Goal: Navigation & Orientation: Find specific page/section

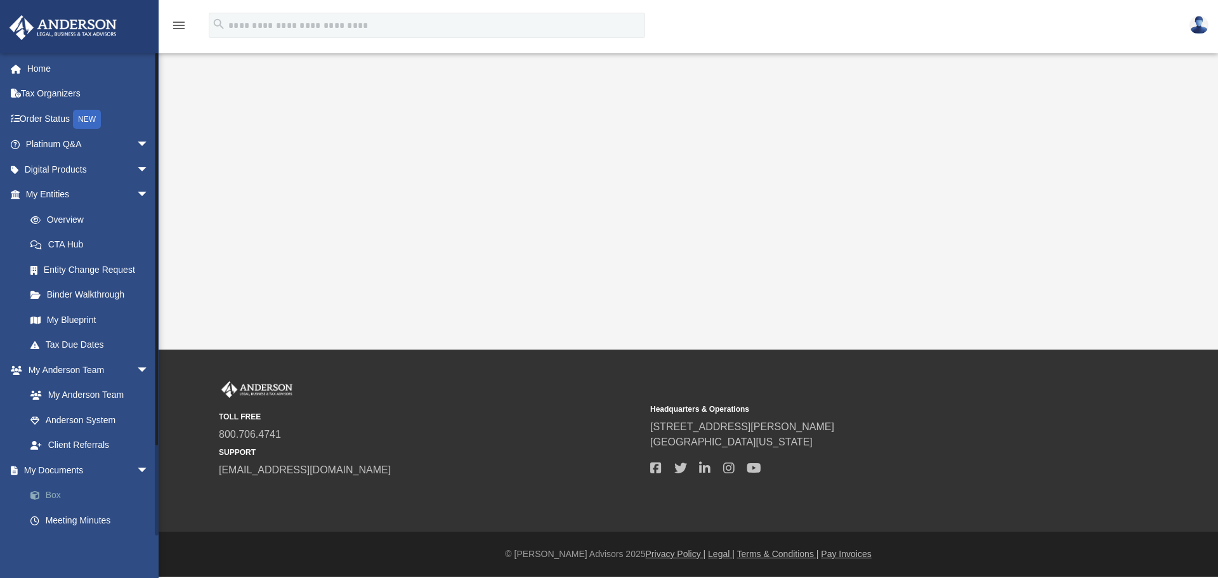
click at [55, 494] on link "Box" at bounding box center [93, 495] width 150 height 25
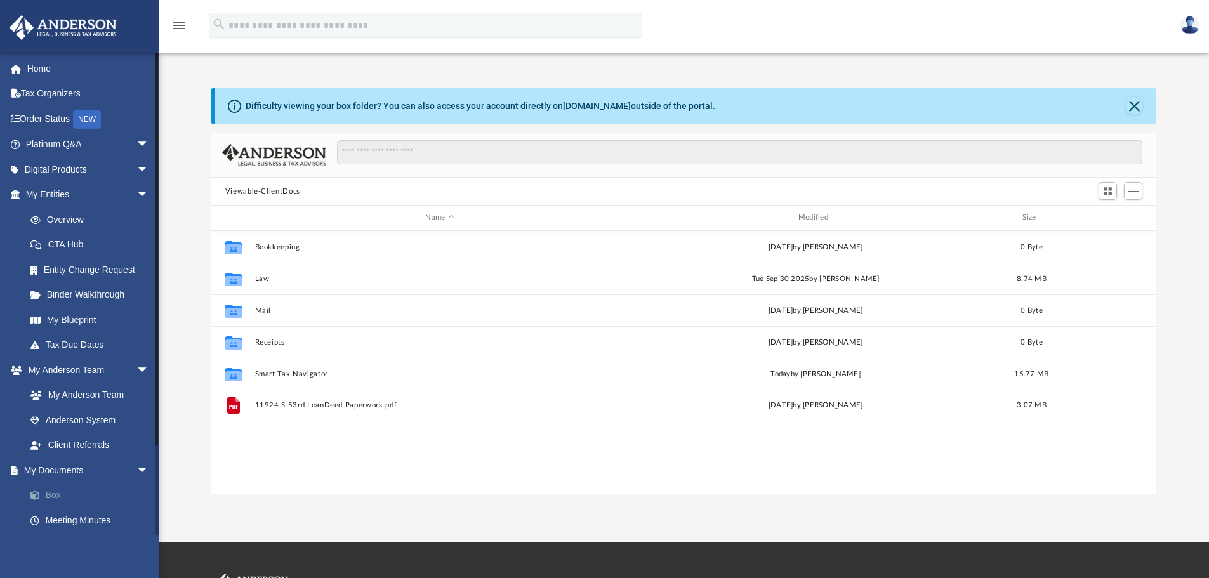
scroll to position [279, 935]
click at [62, 324] on link "My Blueprint" at bounding box center [93, 319] width 150 height 25
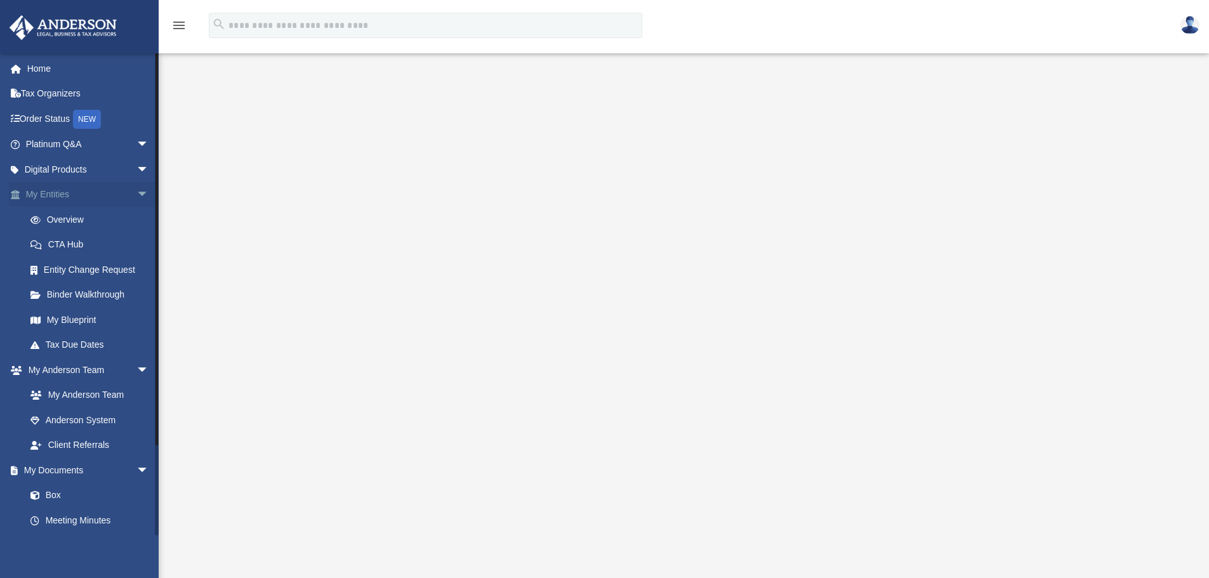
click at [65, 192] on link "My Entities arrow_drop_down" at bounding box center [88, 194] width 159 height 25
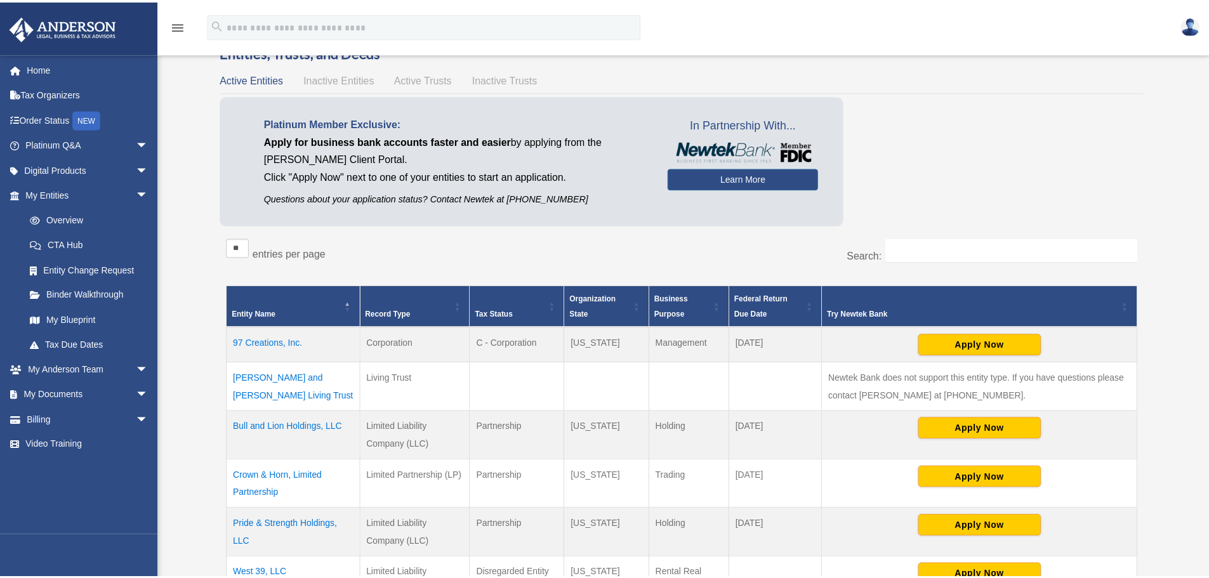
scroll to position [63, 0]
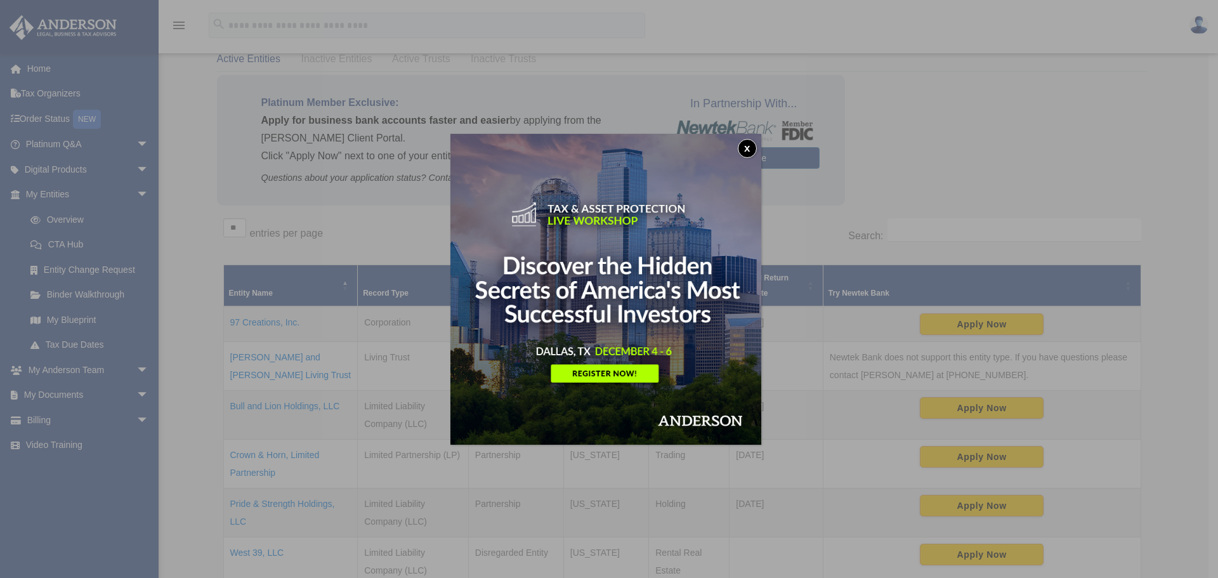
drag, startPoint x: 750, startPoint y: 146, endPoint x: 744, endPoint y: 156, distance: 11.6
click at [750, 147] on button "x" at bounding box center [747, 148] width 19 height 19
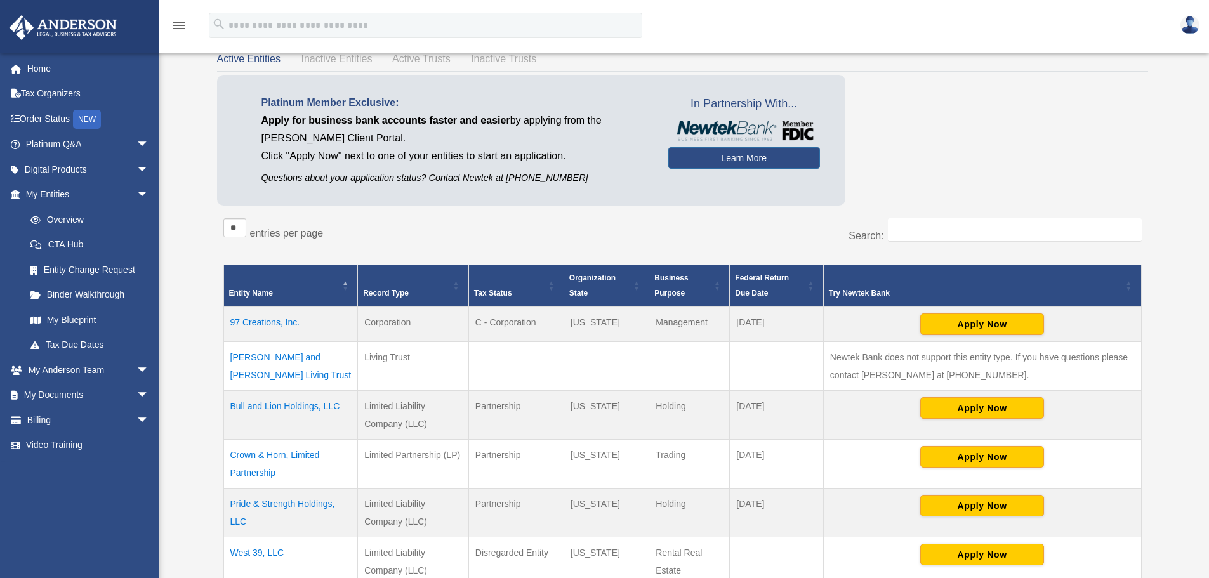
click at [280, 455] on td "Crown & Horn, Limited Partnership" at bounding box center [290, 464] width 135 height 49
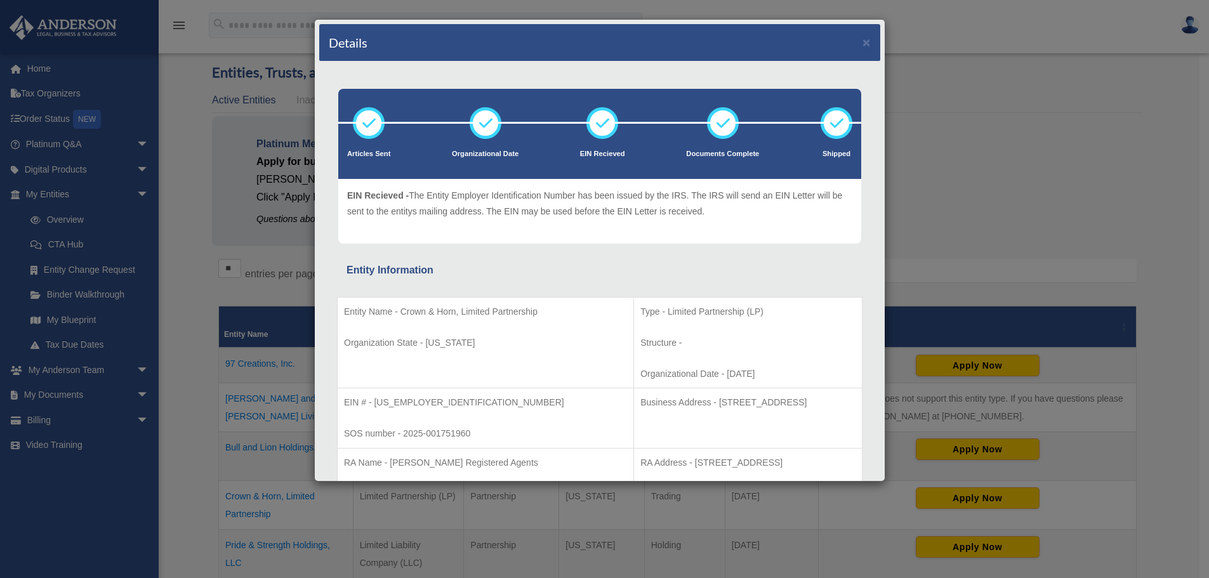
scroll to position [0, 0]
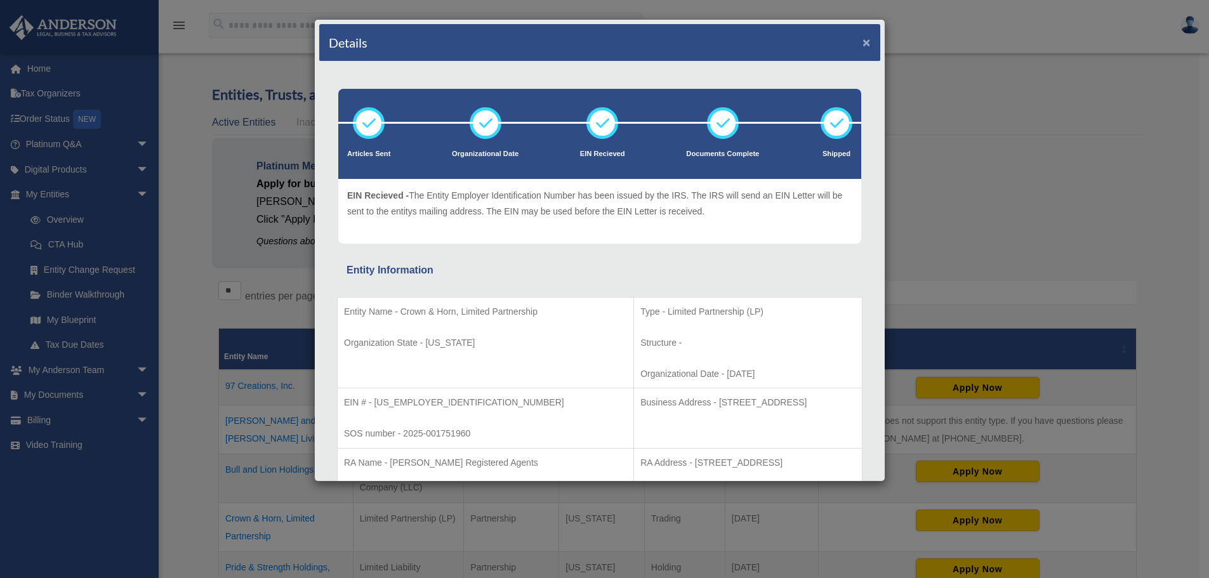
click at [862, 40] on button "×" at bounding box center [866, 42] width 8 height 13
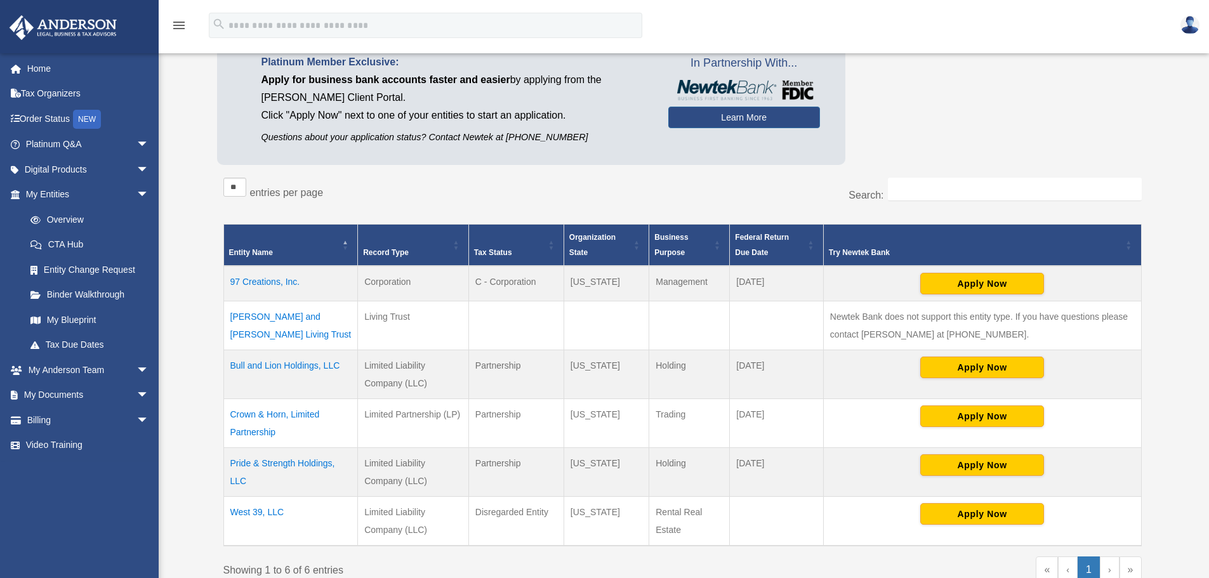
scroll to position [127, 0]
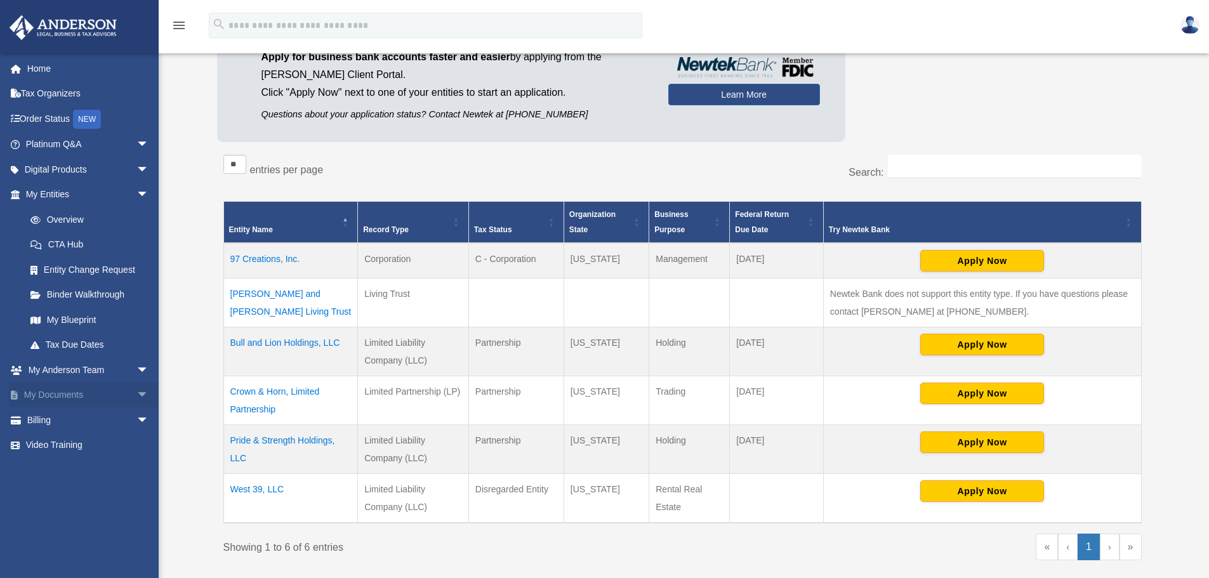
click at [136, 395] on span "arrow_drop_down" at bounding box center [148, 396] width 25 height 26
click at [53, 419] on link "Box" at bounding box center [93, 419] width 150 height 25
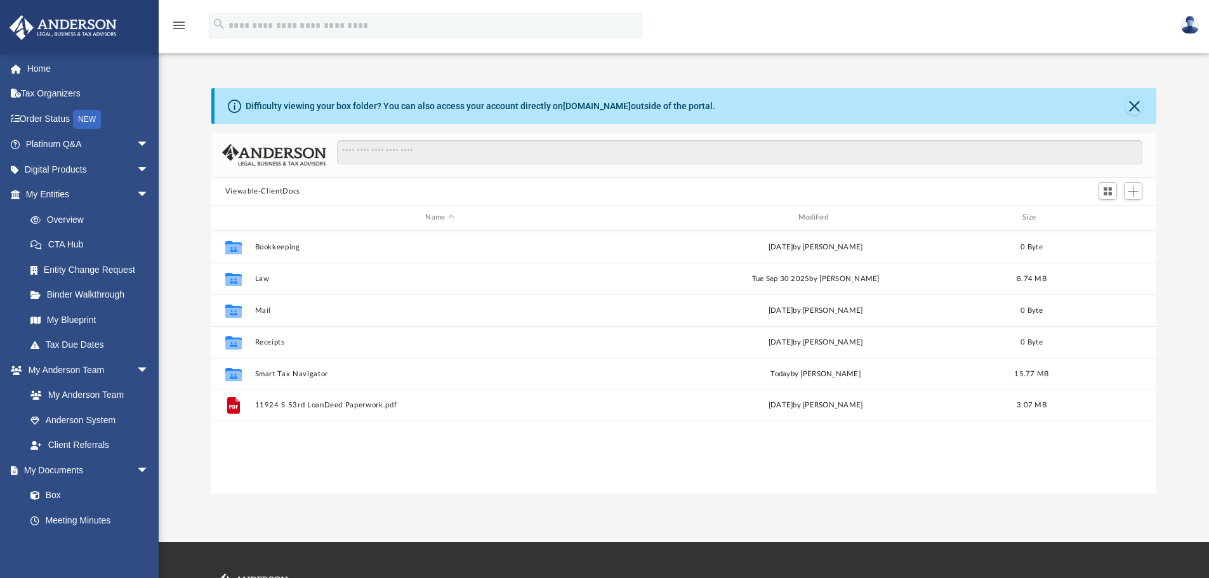
scroll to position [279, 935]
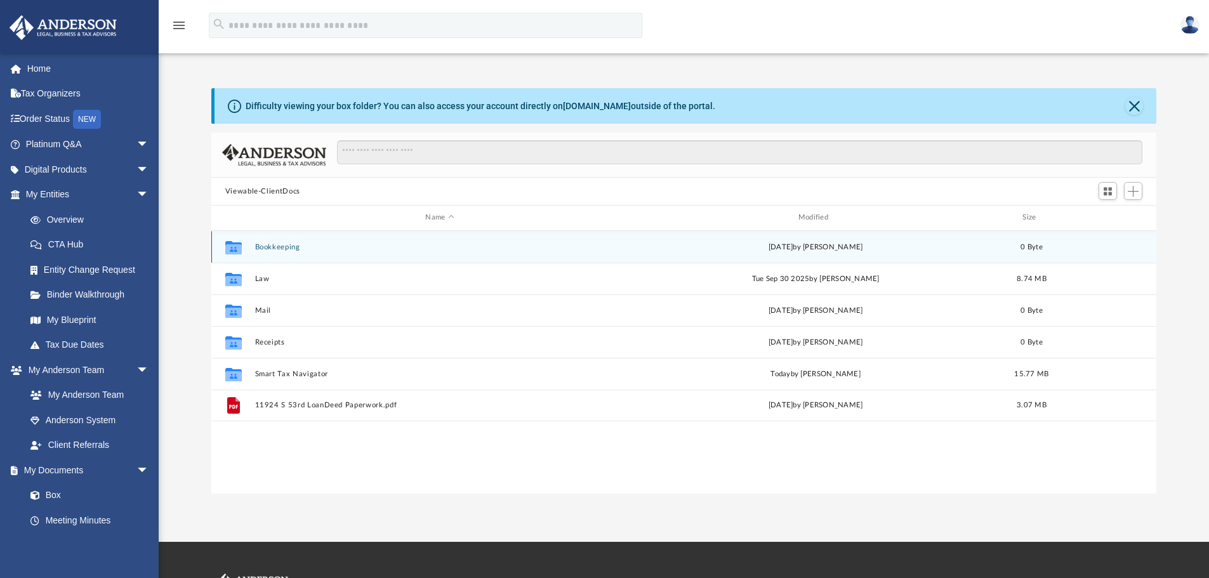
click at [276, 247] on button "Bookkeeping" at bounding box center [439, 247] width 370 height 8
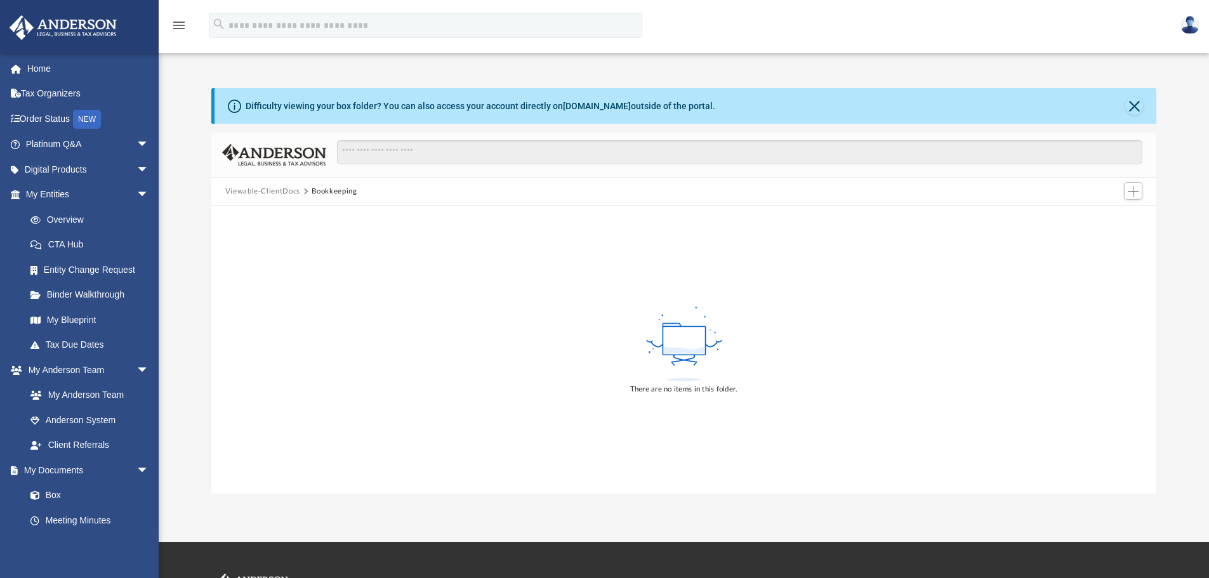
click at [264, 190] on button "Viewable-ClientDocs" at bounding box center [262, 191] width 75 height 11
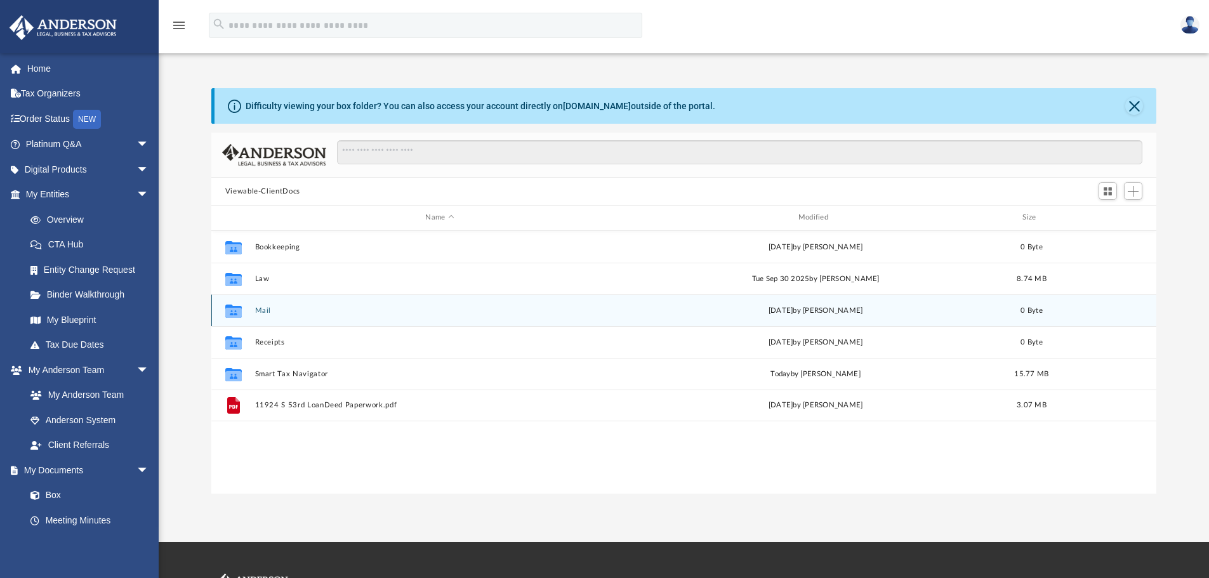
click at [260, 303] on div "Collaborated Folder Mail Mon Jun 23 2025 by Charles Rogler 0 Byte" at bounding box center [683, 310] width 945 height 32
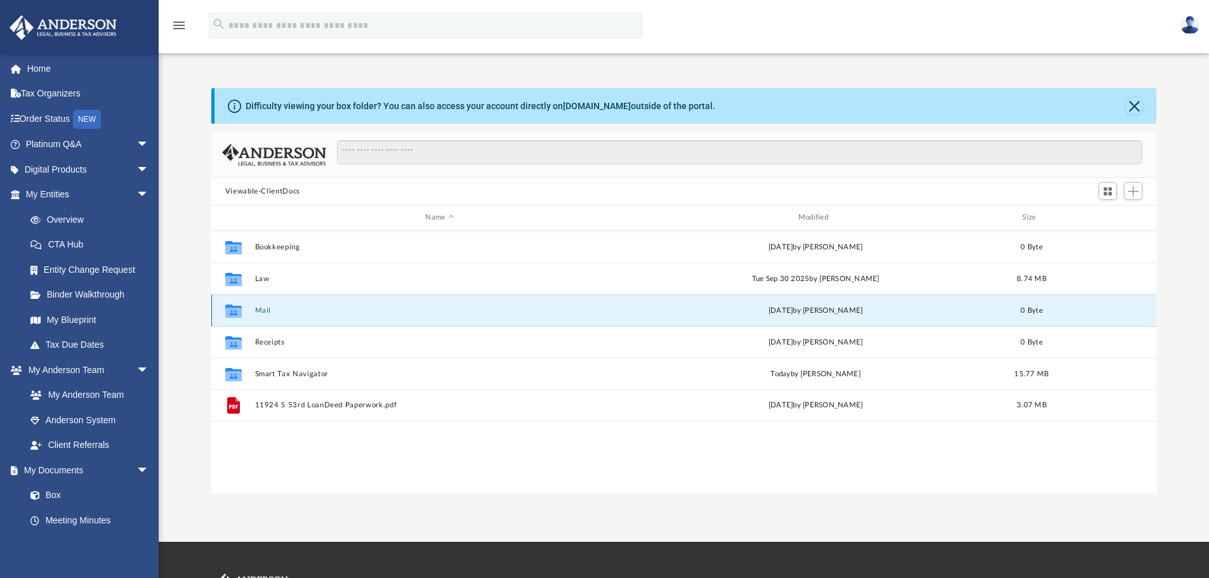
click at [261, 312] on button "Mail" at bounding box center [439, 310] width 370 height 8
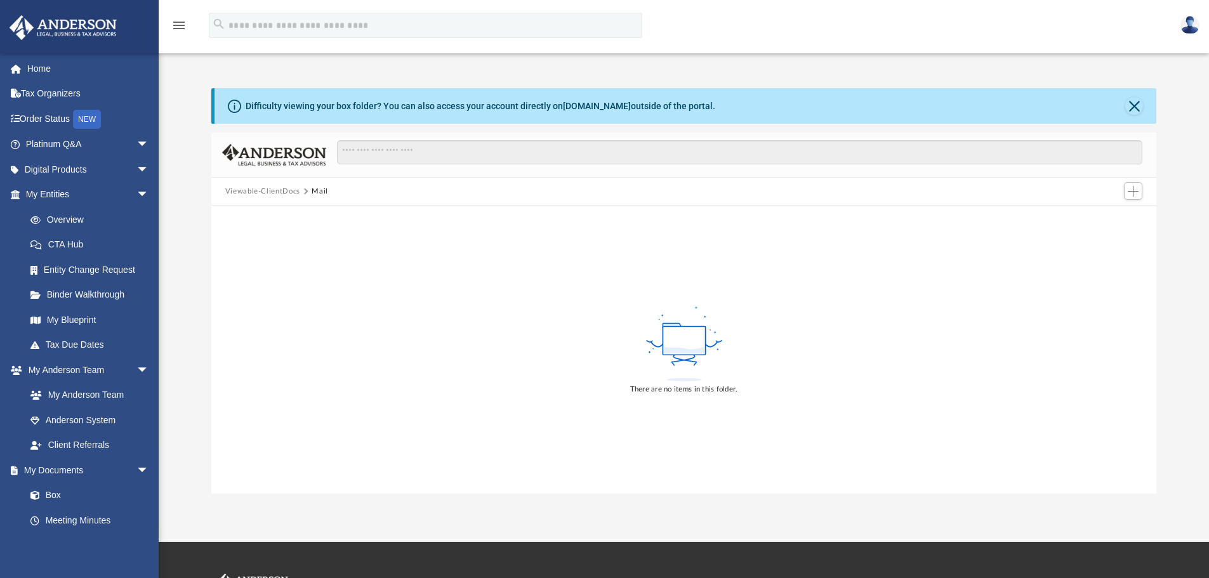
click at [258, 192] on button "Viewable-ClientDocs" at bounding box center [262, 191] width 75 height 11
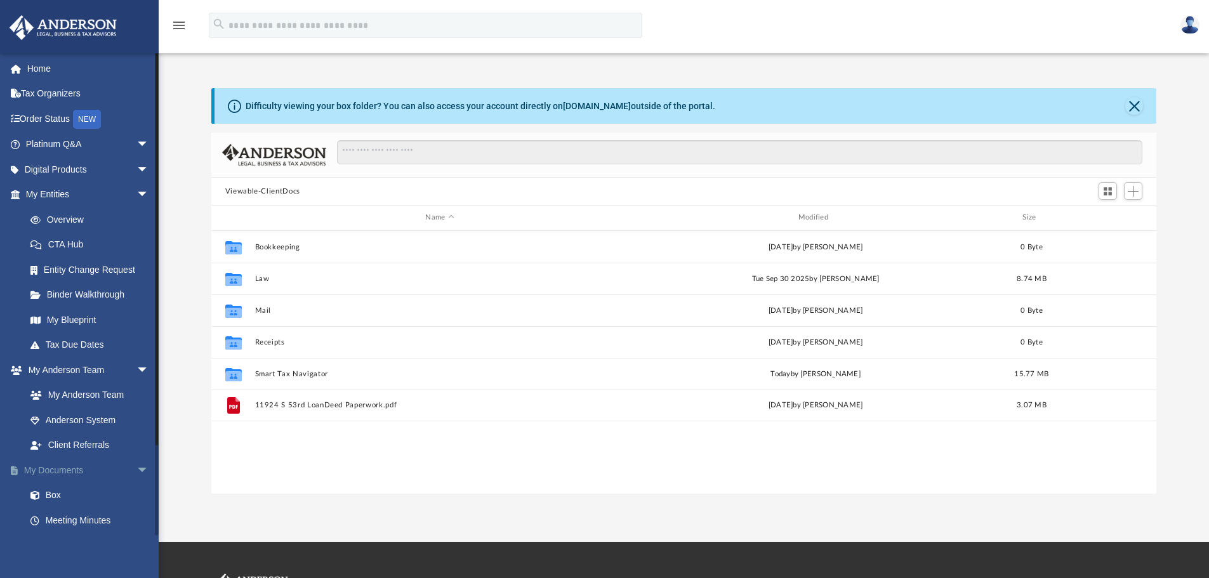
click at [136, 468] on span "arrow_drop_down" at bounding box center [148, 471] width 25 height 26
click at [136, 168] on span "arrow_drop_down" at bounding box center [148, 170] width 25 height 26
click at [136, 168] on span "arrow_drop_up" at bounding box center [148, 170] width 25 height 26
click at [136, 470] on span "arrow_drop_up" at bounding box center [148, 471] width 25 height 26
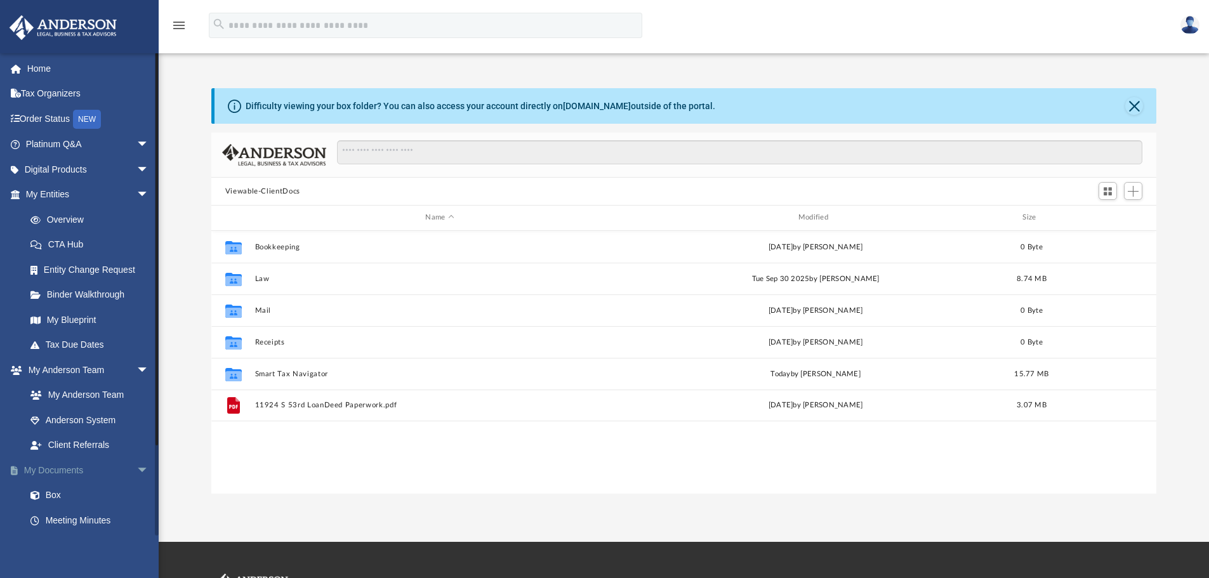
click at [136, 470] on span "arrow_drop_down" at bounding box center [148, 471] width 25 height 26
click at [118, 296] on link "Binder Walkthrough" at bounding box center [93, 294] width 150 height 25
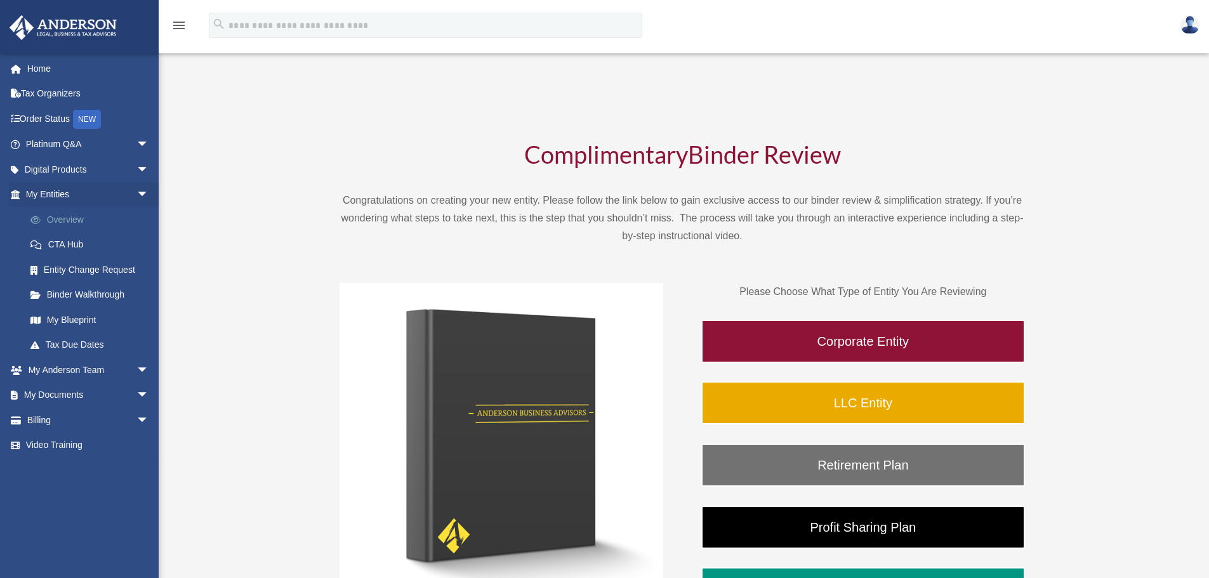
click at [78, 221] on link "Overview" at bounding box center [93, 219] width 150 height 25
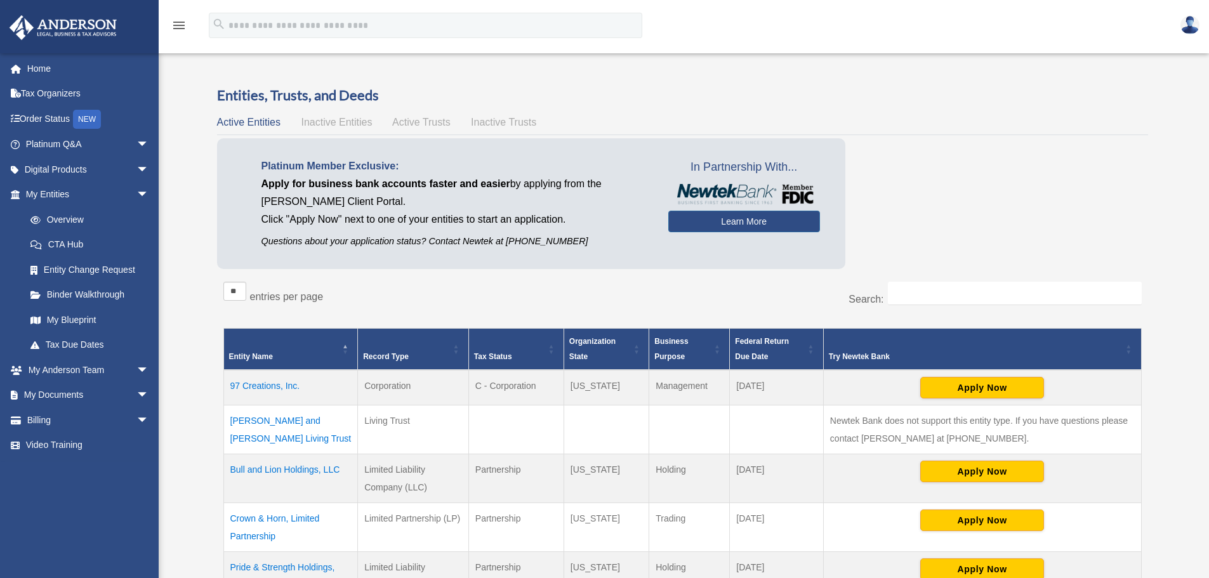
click at [347, 121] on span "Inactive Entities" at bounding box center [336, 122] width 71 height 11
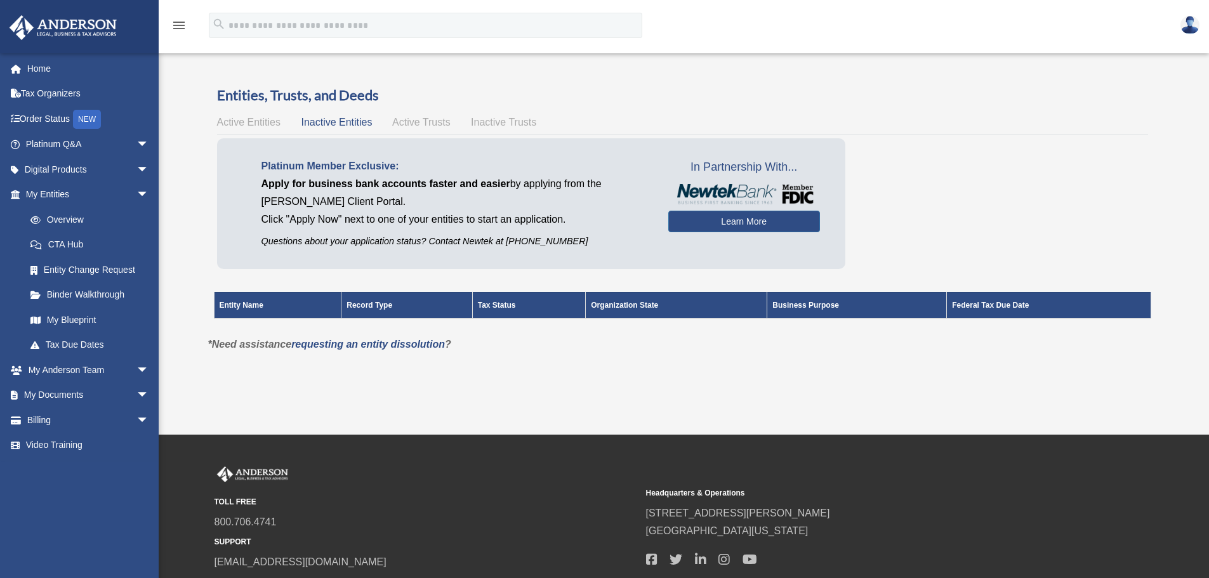
click at [436, 119] on span "Active Trusts" at bounding box center [421, 122] width 58 height 11
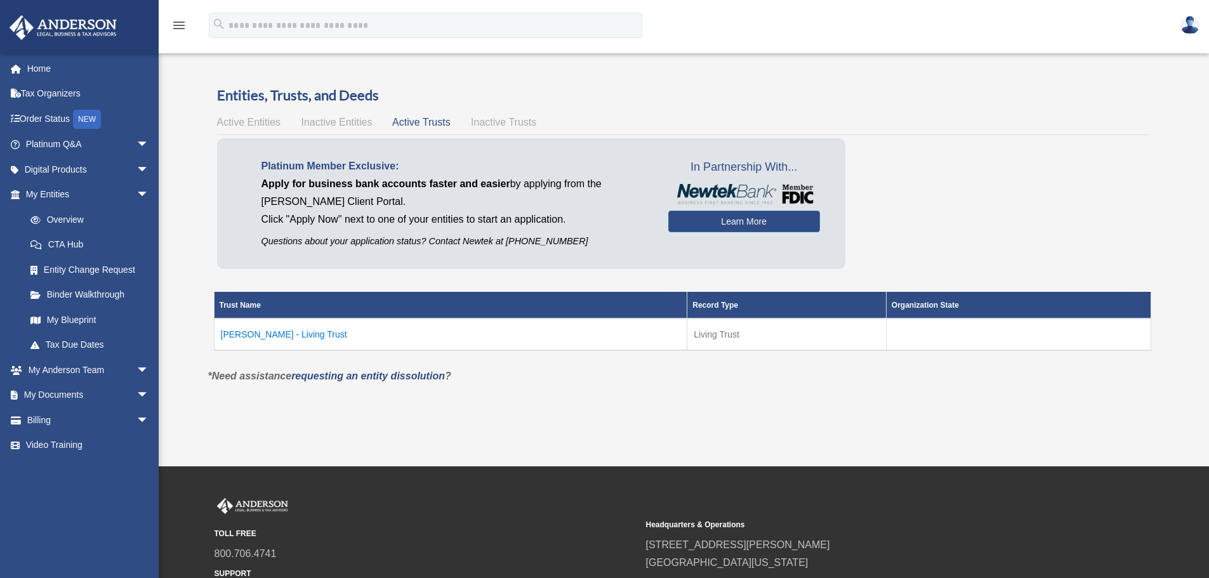
click at [492, 119] on span "Inactive Trusts" at bounding box center [503, 122] width 65 height 11
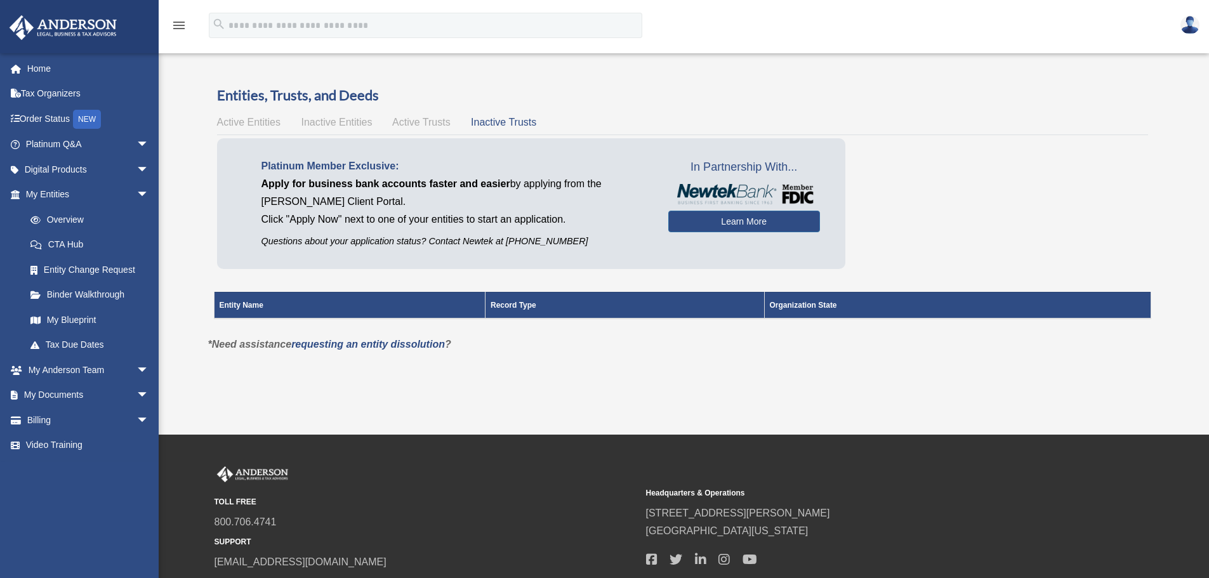
click at [253, 122] on span "Active Entities" at bounding box center [248, 122] width 63 height 11
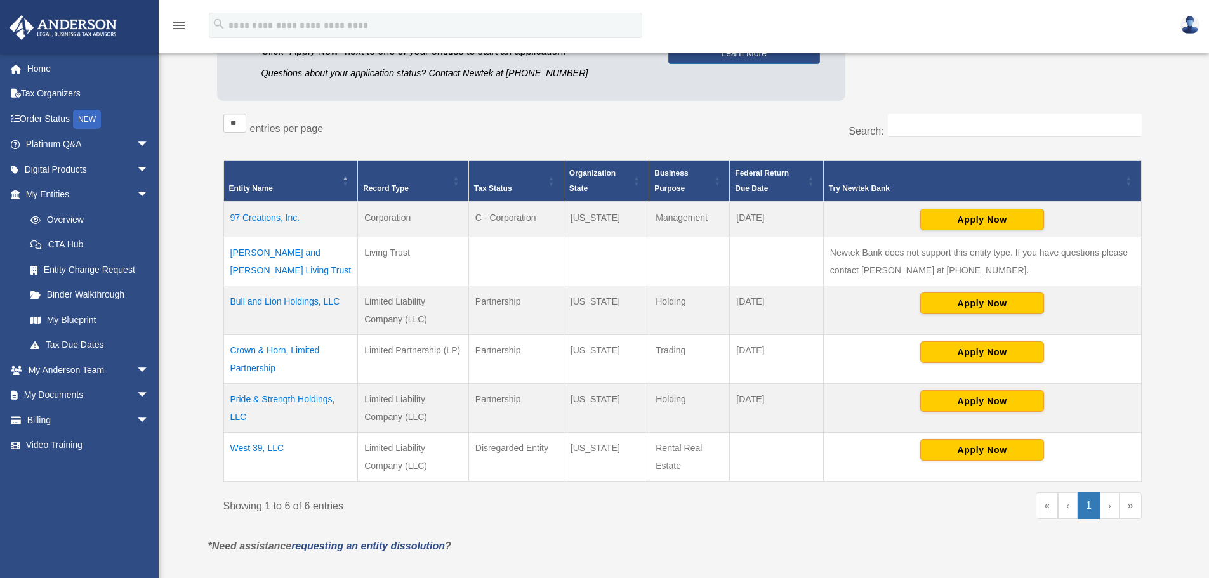
scroll to position [190, 0]
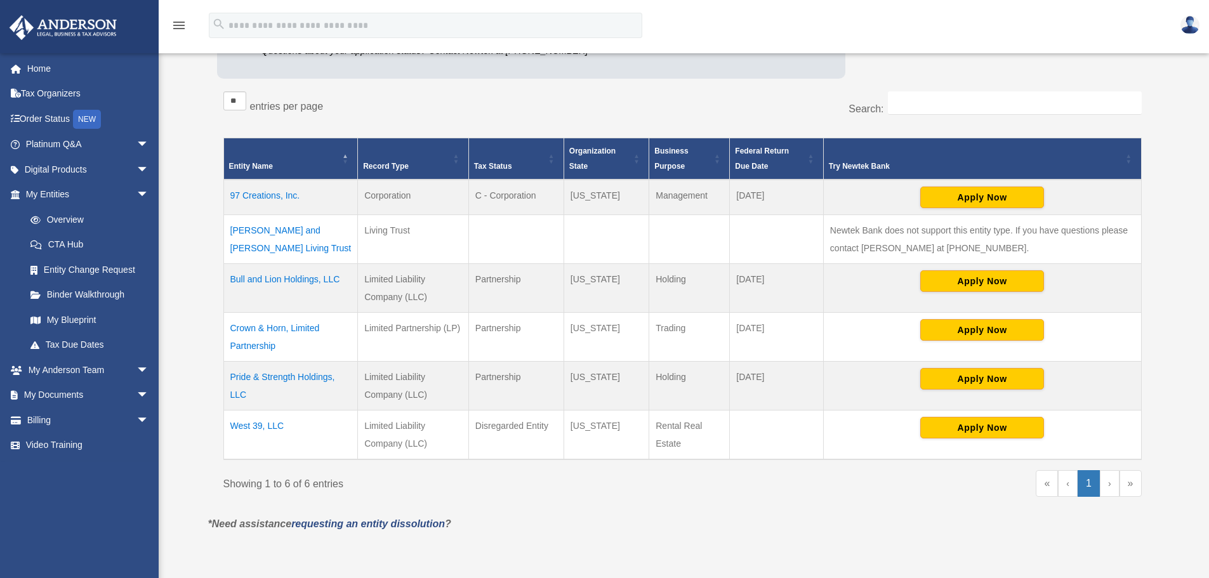
click at [269, 330] on td "Crown & Horn, Limited Partnership" at bounding box center [290, 337] width 135 height 49
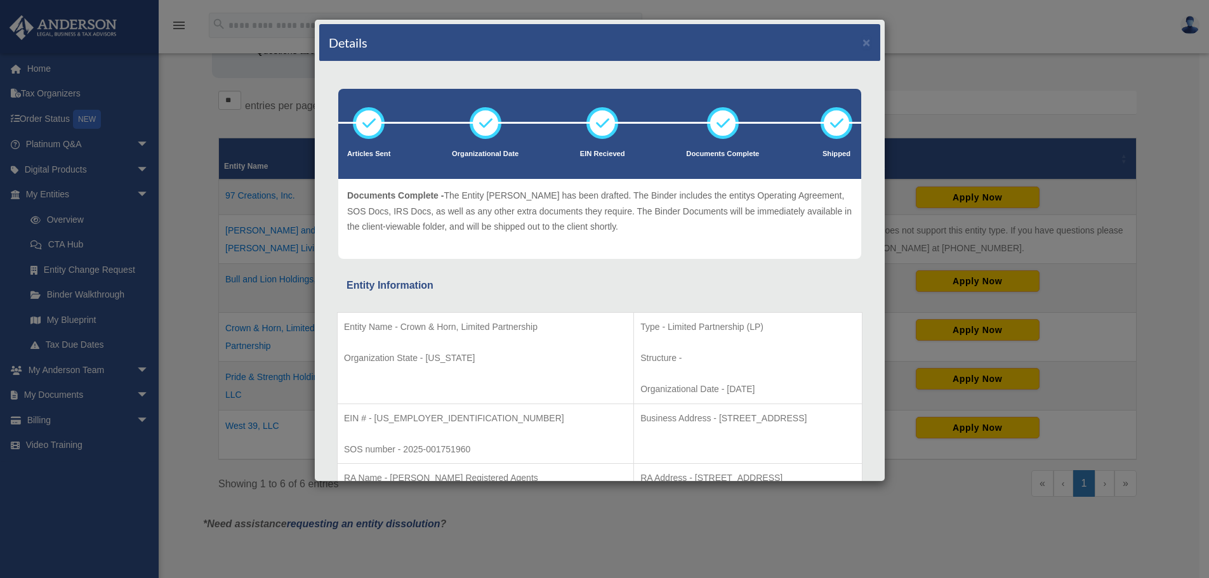
click at [716, 123] on icon at bounding box center [723, 123] width 38 height 38
click at [862, 44] on button "×" at bounding box center [866, 42] width 8 height 13
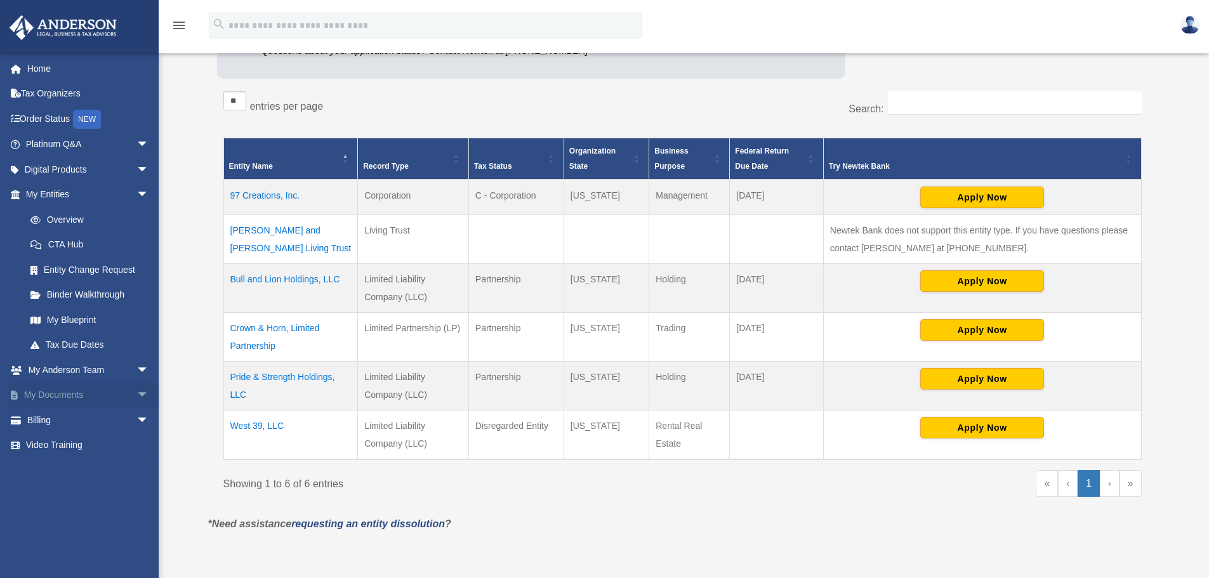
click at [136, 392] on span "arrow_drop_down" at bounding box center [148, 396] width 25 height 26
click at [77, 468] on link "Forms Library" at bounding box center [93, 470] width 150 height 25
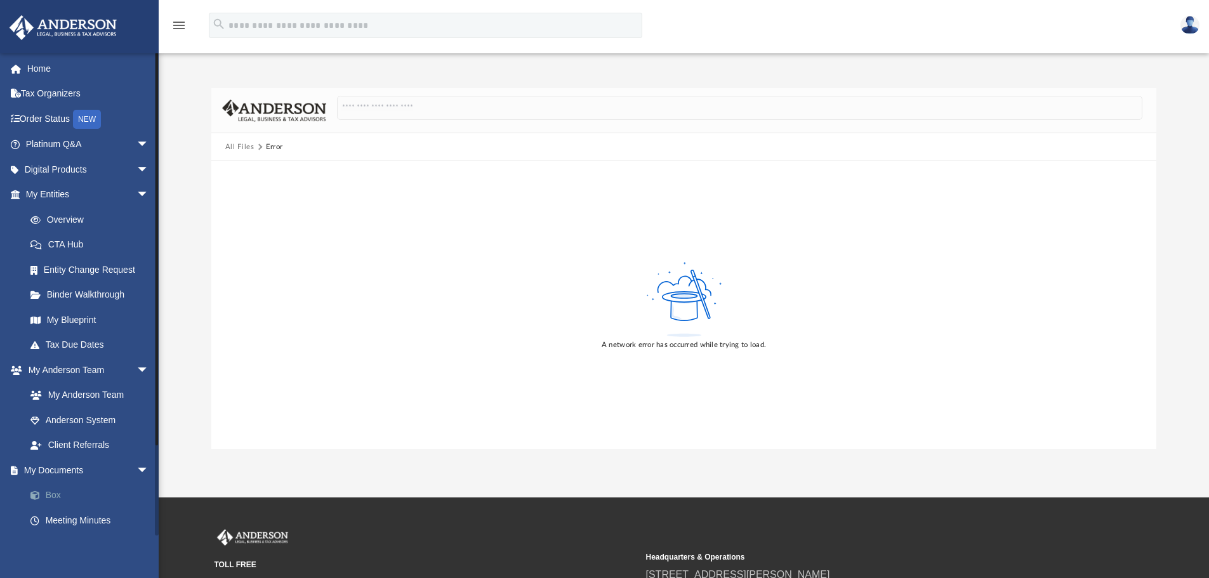
click at [49, 497] on link "Box" at bounding box center [93, 495] width 150 height 25
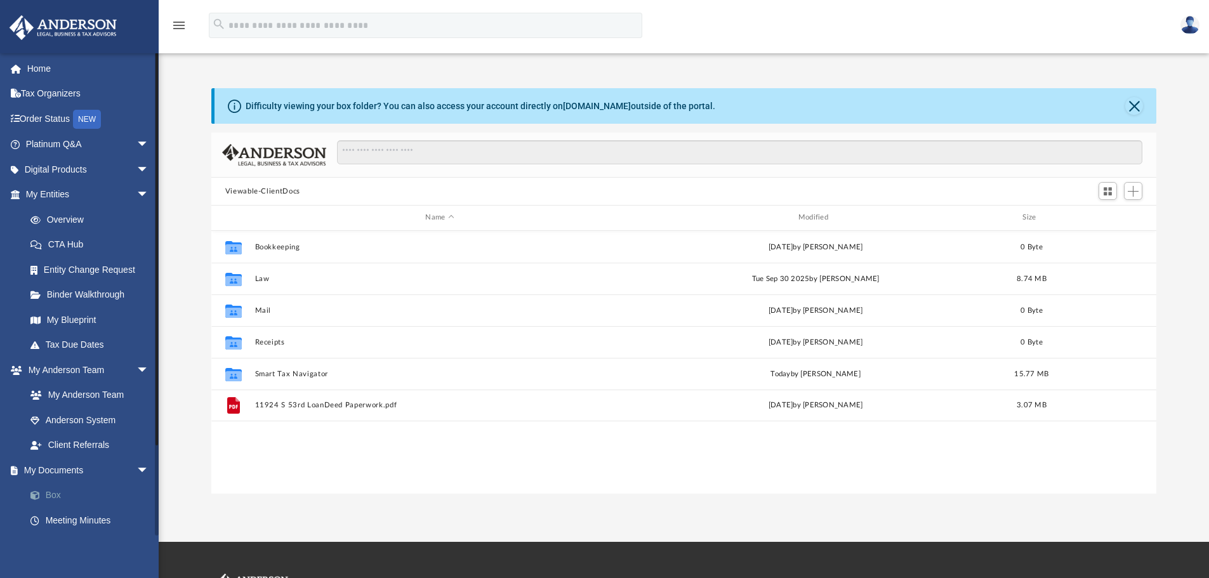
scroll to position [279, 935]
click at [1110, 190] on span "Switch to Grid View" at bounding box center [1107, 191] width 11 height 11
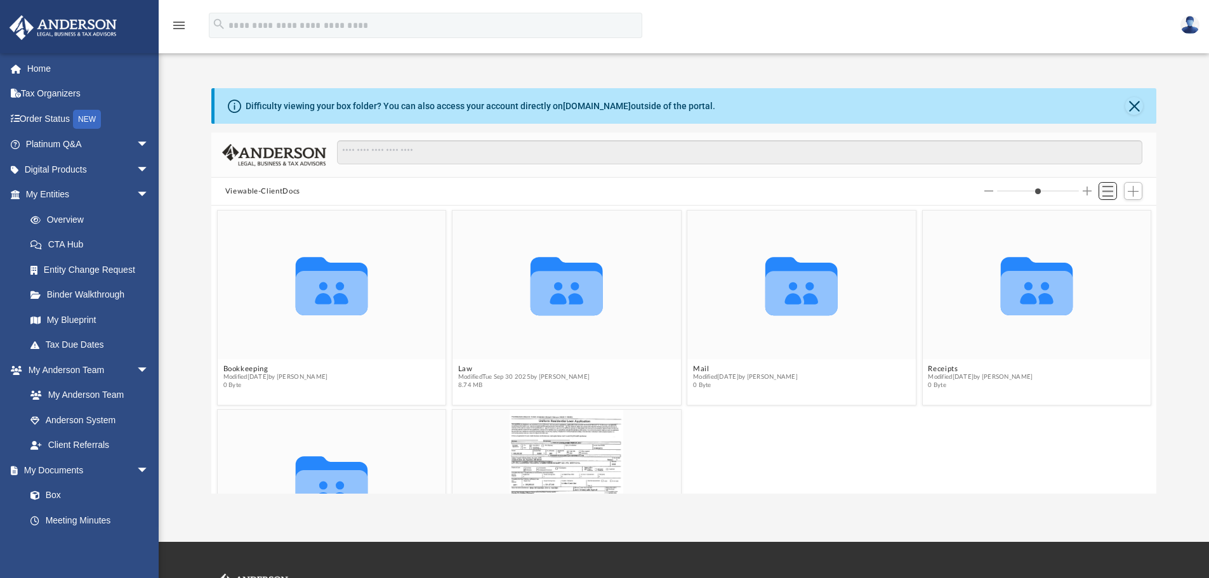
click at [1110, 190] on span "Switch to List View" at bounding box center [1107, 191] width 11 height 11
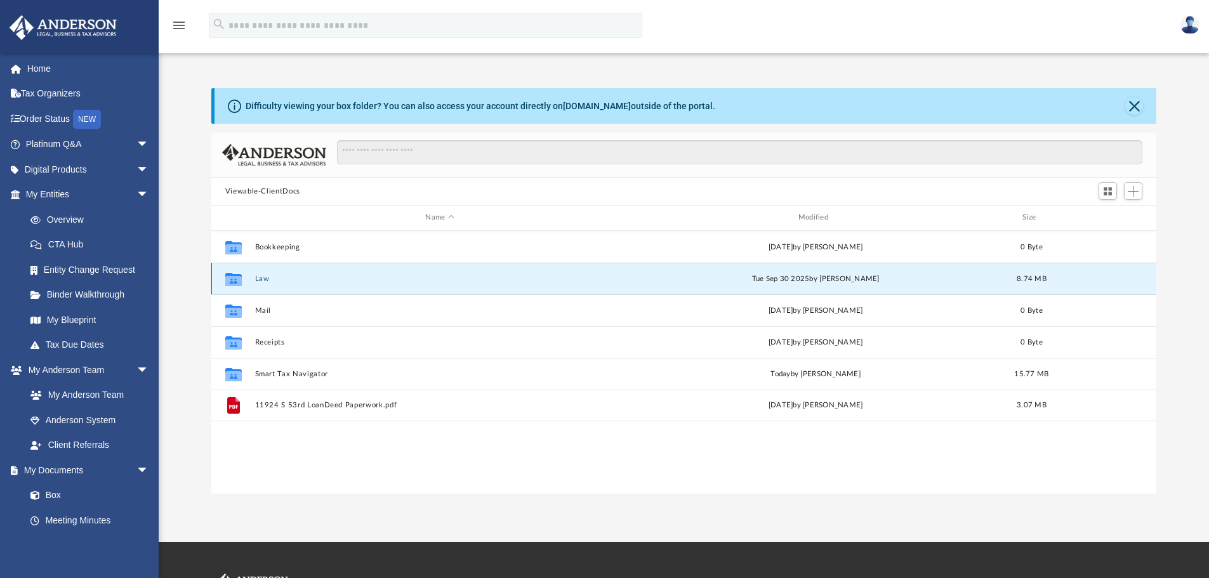
click at [263, 278] on button "Law" at bounding box center [439, 279] width 370 height 8
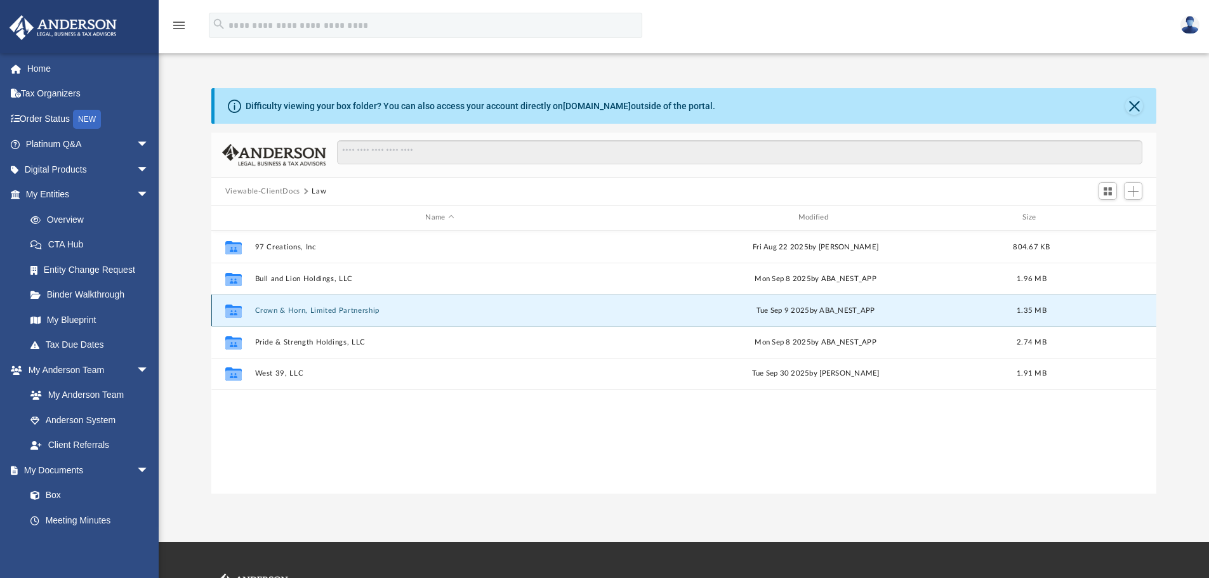
click at [291, 310] on button "Crown & Horn, Limited Partnership" at bounding box center [439, 310] width 370 height 8
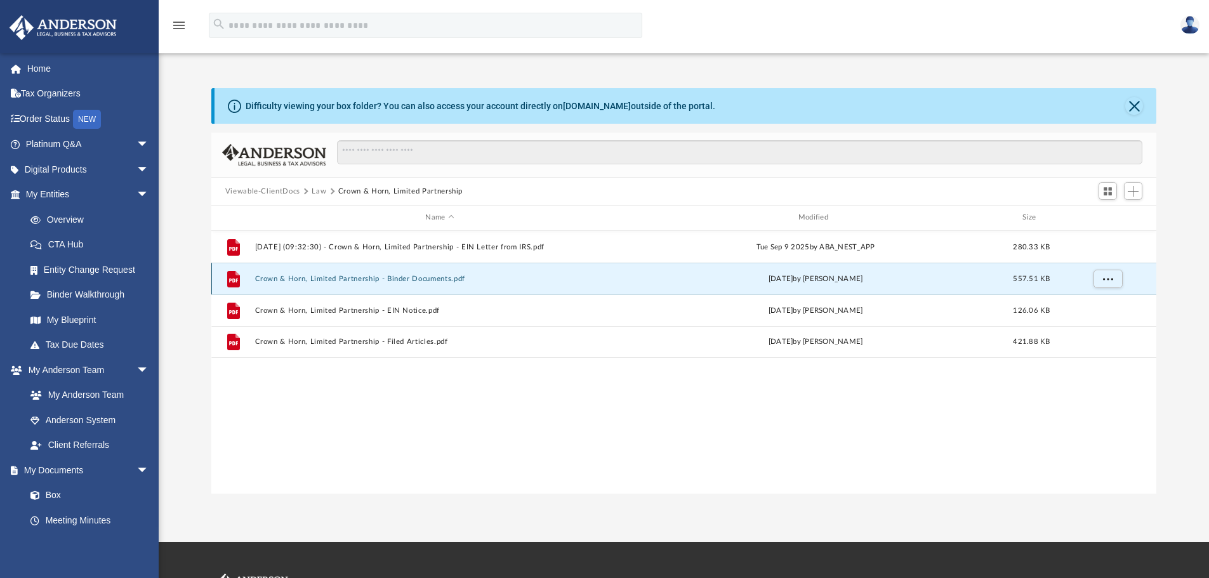
click at [341, 277] on button "Crown & Horn, Limited Partnership - Binder Documents.pdf" at bounding box center [439, 279] width 370 height 8
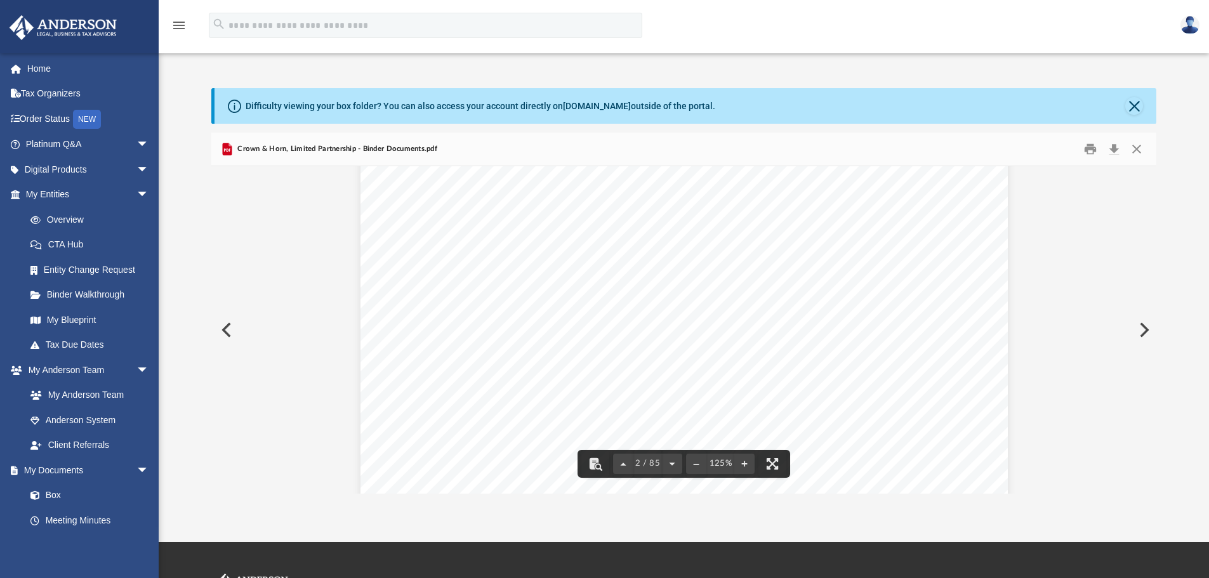
scroll to position [1269, 0]
